Goal: Task Accomplishment & Management: Manage account settings

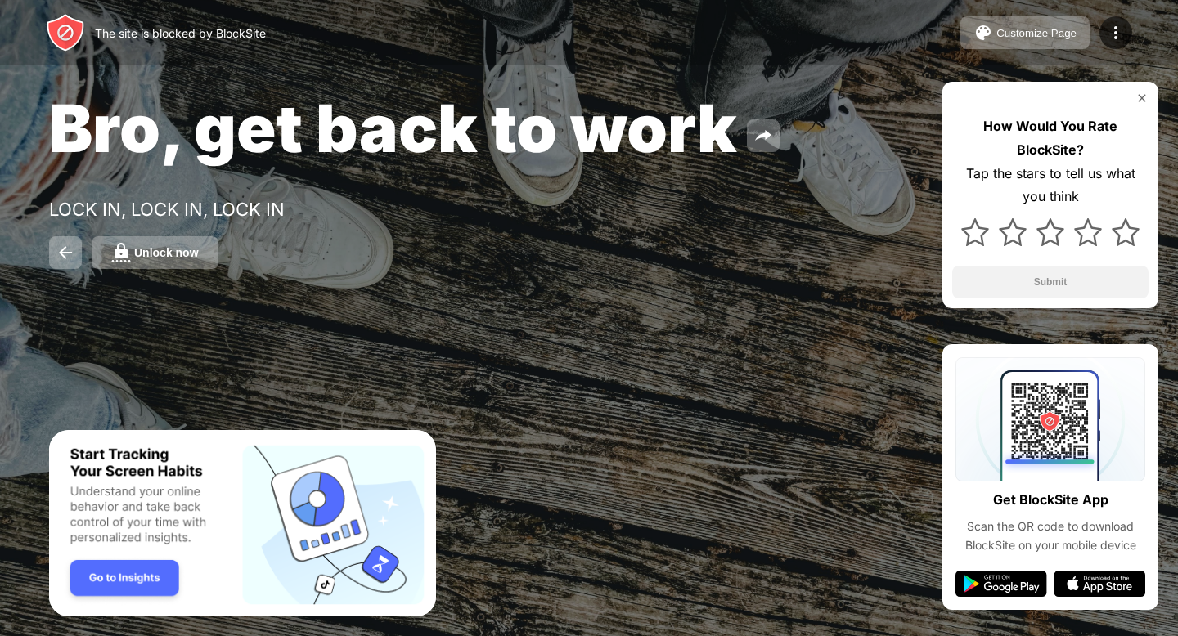
drag, startPoint x: 184, startPoint y: 237, endPoint x: 186, endPoint y: 226, distance: 11.6
click at [184, 233] on div "Bro, get back to work LOCK IN, LOCK IN, LOCK IN Unlock now How Would You Rate B…" at bounding box center [589, 178] width 1178 height 357
click at [184, 272] on div "Bro, get back to work LOCK IN, LOCK IN, LOCK IN Unlock now How Would You Rate B…" at bounding box center [589, 178] width 1178 height 357
click at [181, 262] on button "Unlock now" at bounding box center [155, 252] width 127 height 33
click at [187, 257] on div "Unlock now" at bounding box center [166, 252] width 65 height 13
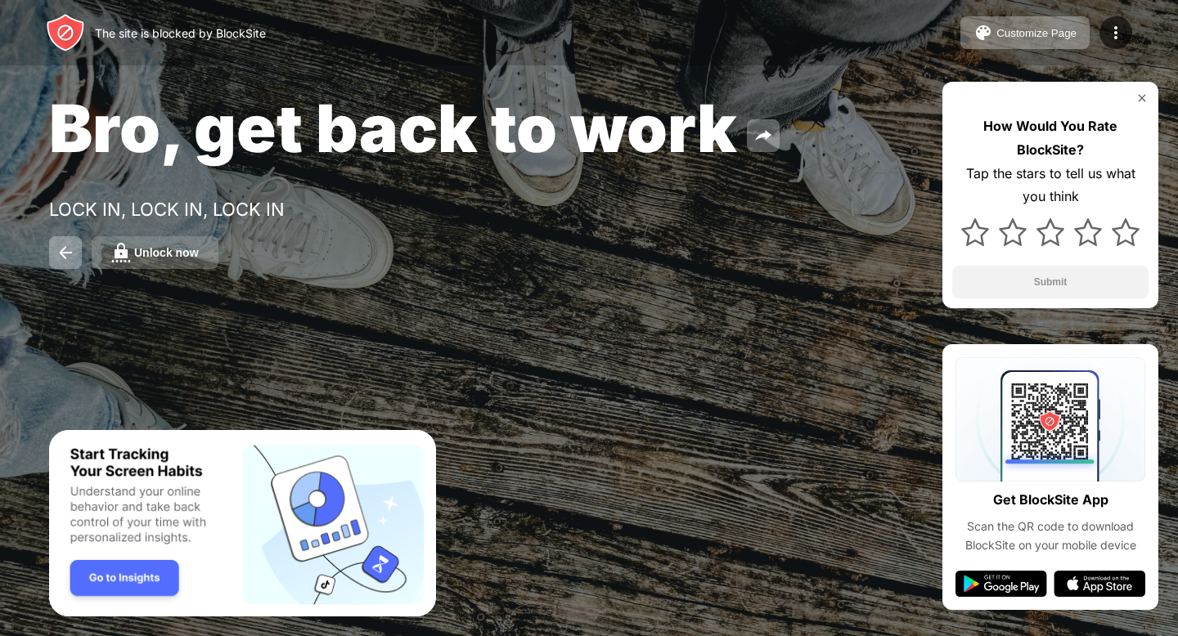
click at [178, 252] on div "Unlock now" at bounding box center [166, 252] width 65 height 13
click at [194, 267] on button "Unlock now" at bounding box center [155, 252] width 127 height 33
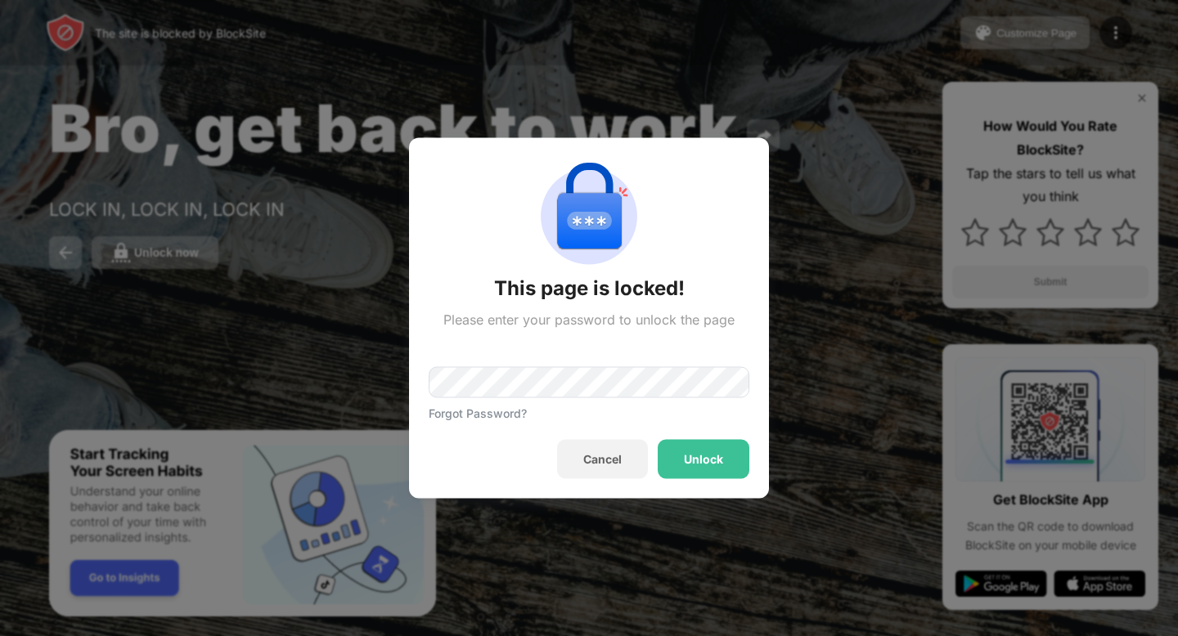
click at [478, 360] on div "Forgot Password?" at bounding box center [589, 374] width 321 height 92
click at [694, 444] on div "Unlock" at bounding box center [704, 459] width 92 height 39
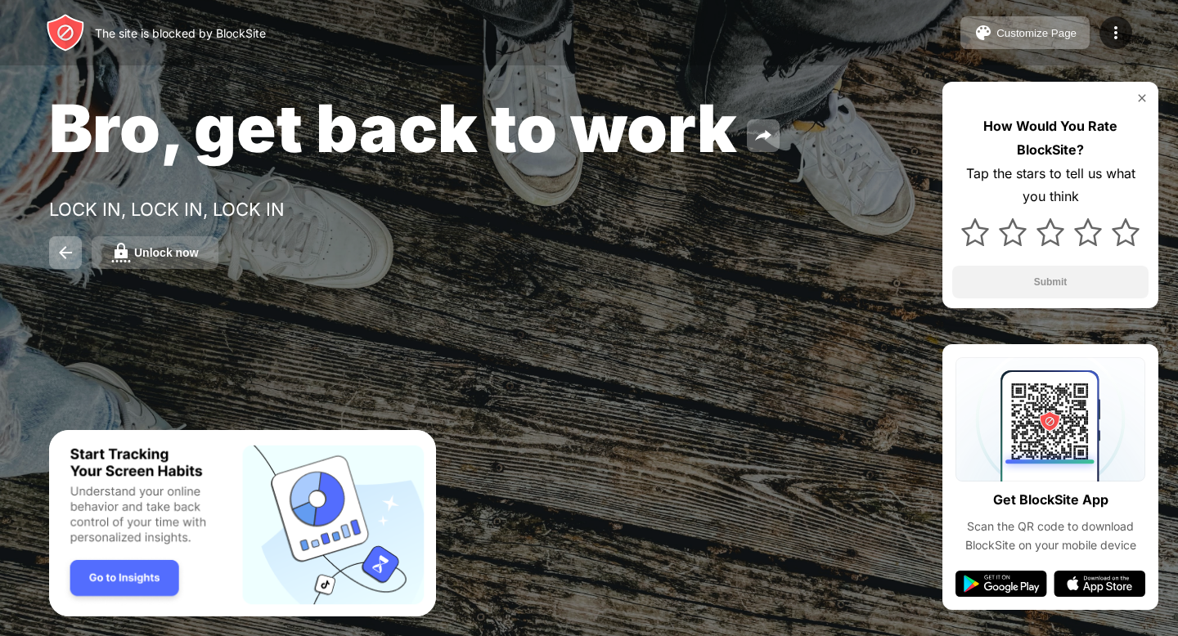
click at [205, 262] on button "Unlock now" at bounding box center [155, 252] width 127 height 33
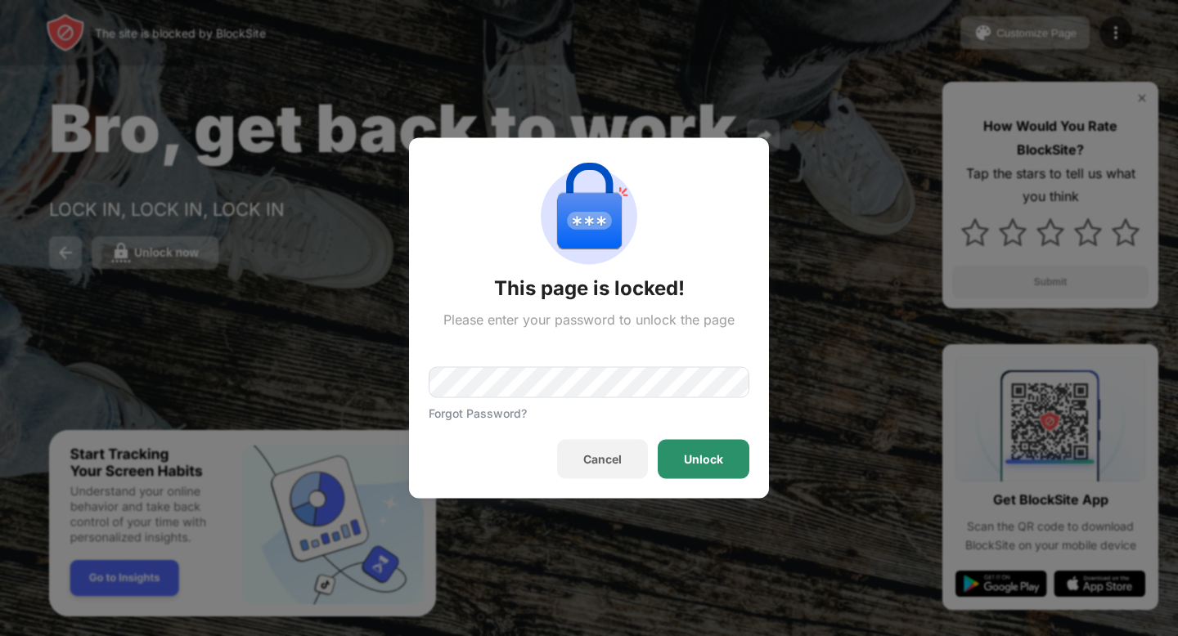
click at [716, 455] on div "Unlock" at bounding box center [703, 459] width 39 height 13
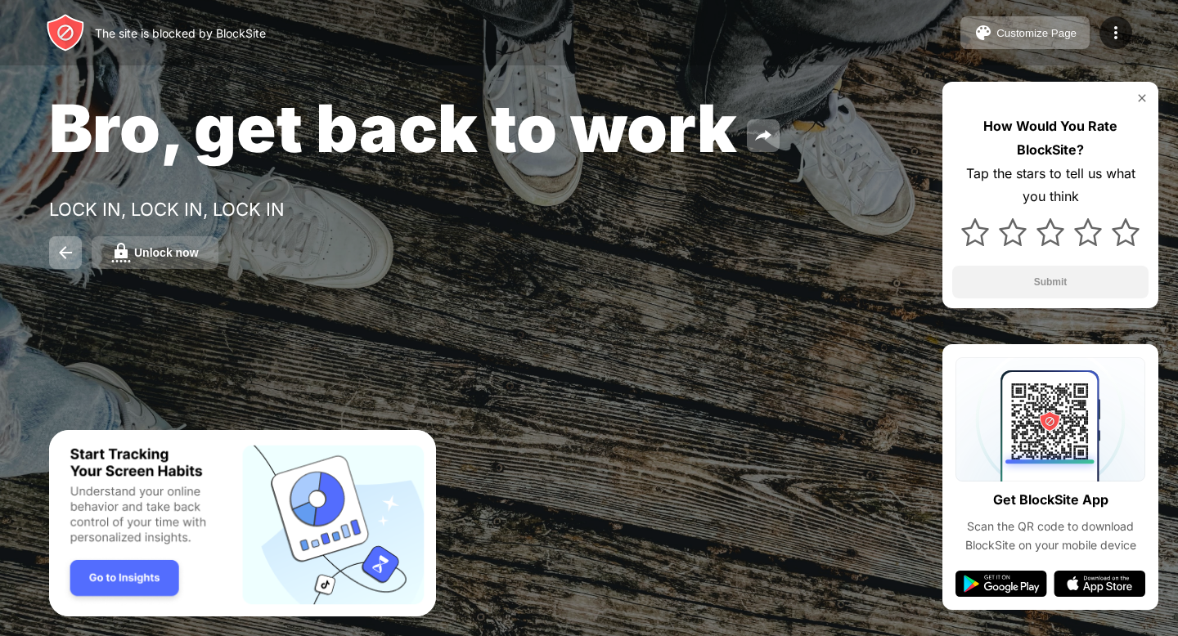
click at [200, 253] on button "Unlock now" at bounding box center [155, 252] width 127 height 33
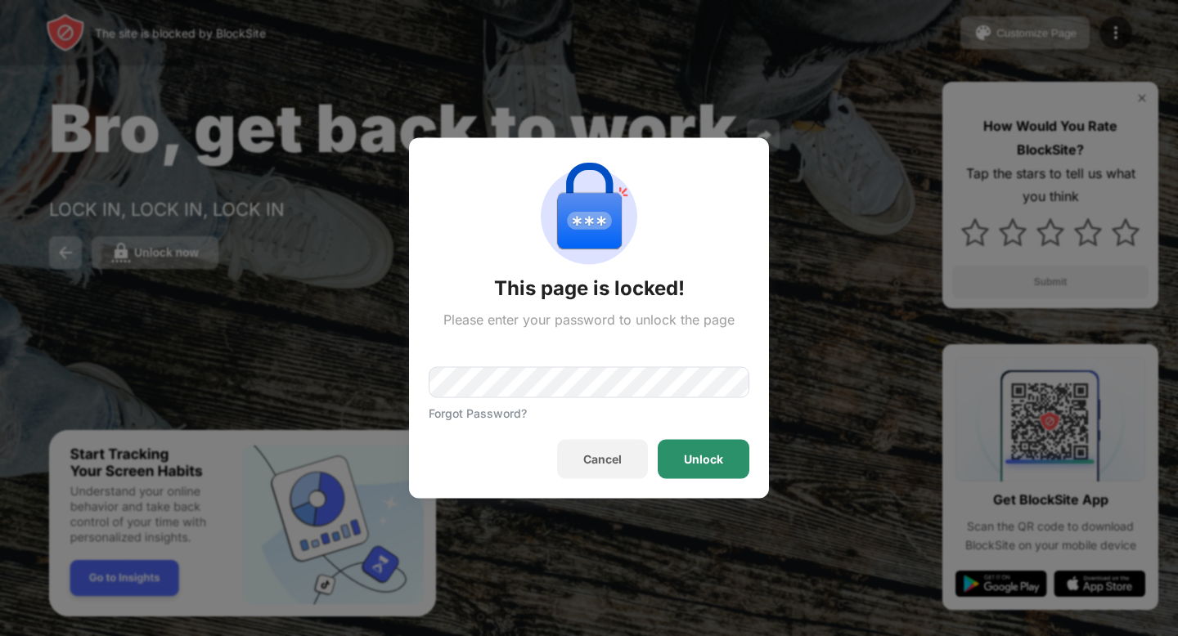
click at [672, 453] on div "Unlock" at bounding box center [704, 459] width 92 height 39
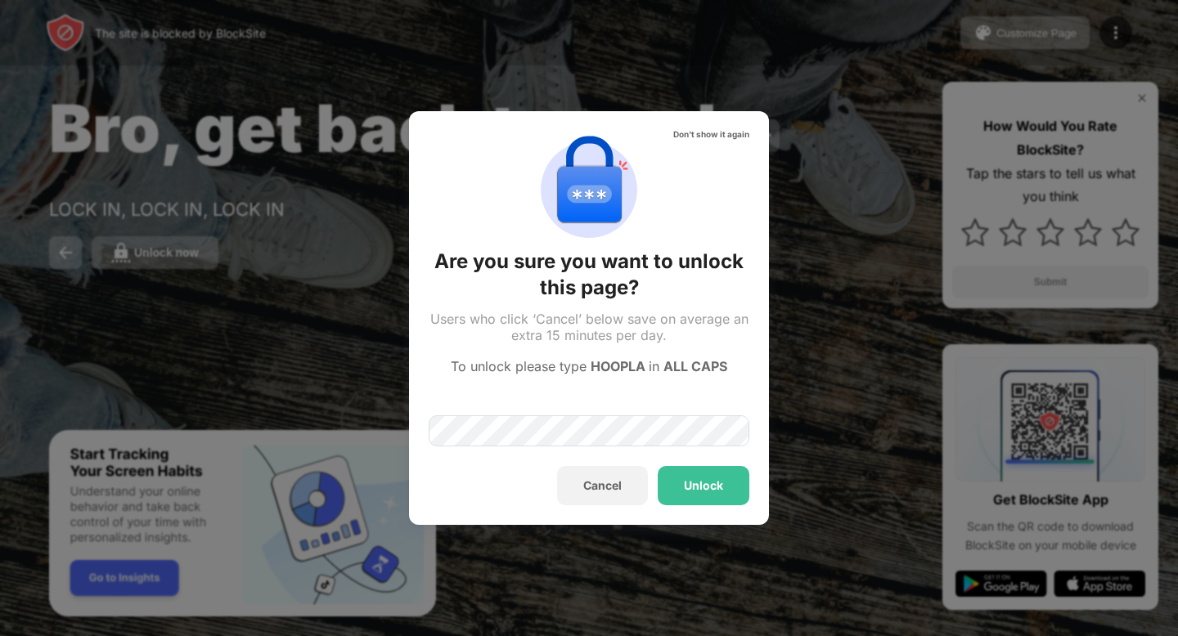
click at [654, 408] on div at bounding box center [589, 411] width 321 height 70
